Goal: Task Accomplishment & Management: Complete application form

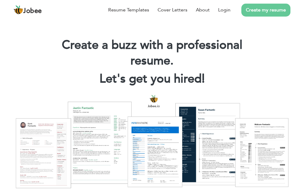
click at [268, 10] on link "Create my resume" at bounding box center [265, 10] width 49 height 13
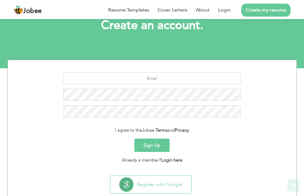
scroll to position [55, 0]
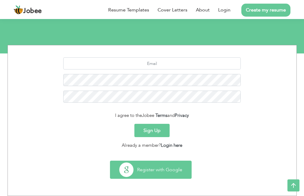
click at [155, 164] on button "Register with Google" at bounding box center [150, 169] width 81 height 17
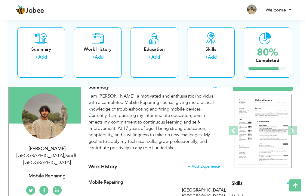
scroll to position [44, 0]
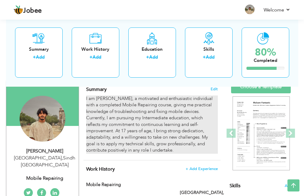
click at [152, 150] on div "I am [PERSON_NAME], a motivated and enthusiastic individual with a completed Mo…" at bounding box center [152, 124] width 132 height 58
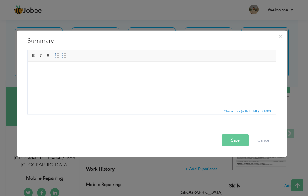
scroll to position [0, 0]
click at [261, 139] on button "Cancel" at bounding box center [264, 140] width 25 height 12
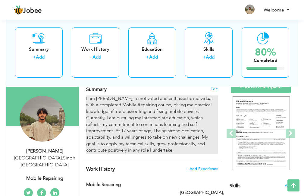
click at [154, 117] on div "I am [PERSON_NAME], a motivated and enthusiastic individual with a completed Mo…" at bounding box center [152, 124] width 132 height 58
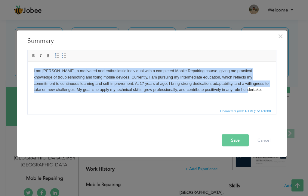
drag, startPoint x: 240, startPoint y: 89, endPoint x: 54, endPoint y: 122, distance: 189.4
click at [27, 61] on html "I am [PERSON_NAME], a motivated and enthusiastic individual with a completed Mo…" at bounding box center [151, 79] width 249 height 37
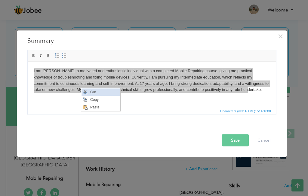
click at [93, 89] on span "Cut" at bounding box center [104, 91] width 31 height 7
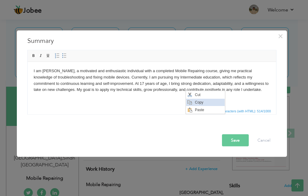
drag, startPoint x: 203, startPoint y: 102, endPoint x: 363, endPoint y: 133, distance: 163.0
click at [203, 102] on span "Copy" at bounding box center [208, 102] width 31 height 7
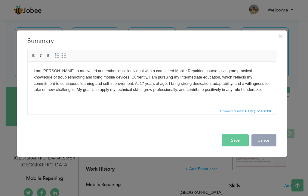
click at [256, 141] on button "Cancel" at bounding box center [264, 140] width 25 height 12
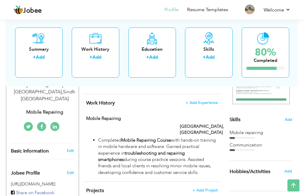
scroll to position [115, 0]
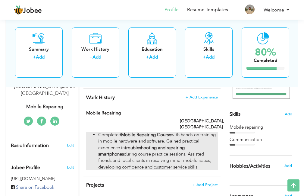
click at [158, 146] on p "Completed Mobile Repairing Course with hands-on training in mobile hardware and…" at bounding box center [158, 150] width 120 height 39
type input "Mobile repairing"
type input "[GEOGRAPHIC_DATA]"
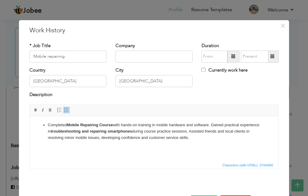
drag, startPoint x: 211, startPoint y: 139, endPoint x: 32, endPoint y: 116, distance: 180.4
click at [32, 116] on html "Completed Mobile Repairing Course with hands-on training in mobile hardware and…" at bounding box center [154, 131] width 249 height 31
click at [77, 138] on span "Copy" at bounding box center [85, 137] width 31 height 7
copy p "Completed Mobile Repairing Course with hands-on training in mobile hardware and…"
click at [281, 24] on span "×" at bounding box center [283, 25] width 5 height 11
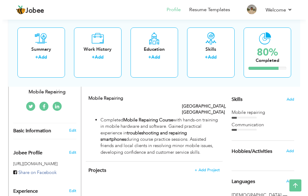
scroll to position [132, 0]
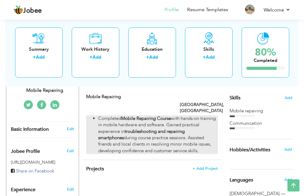
click at [179, 142] on p "Completed Mobile Repairing Course with hands-on training in mobile hardware and…" at bounding box center [158, 134] width 120 height 39
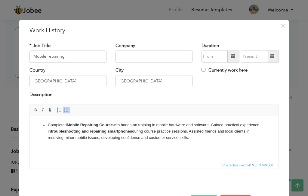
drag, startPoint x: 219, startPoint y: 137, endPoint x: 51, endPoint y: 118, distance: 168.9
click at [41, 116] on html "Completed Mobile Repairing Course with hands-on training in mobile hardware and…" at bounding box center [154, 131] width 249 height 31
drag, startPoint x: 73, startPoint y: 231, endPoint x: 126, endPoint y: 226, distance: 53.2
click at [89, 139] on span "Copy" at bounding box center [94, 142] width 31 height 7
copy p "Completed Mobile Repairing Course with hands-on training in mobile hardware and…"
